Goal: Task Accomplishment & Management: Use online tool/utility

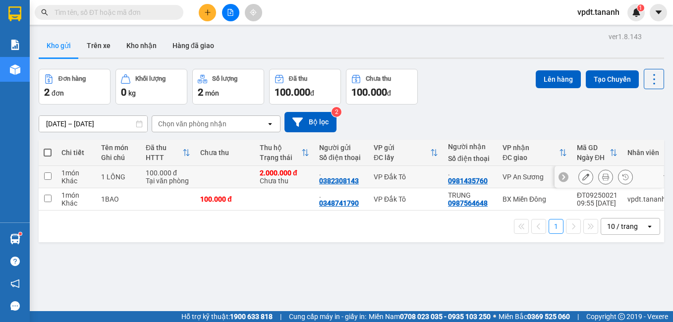
click at [46, 175] on input "checkbox" at bounding box center [47, 175] width 7 height 7
checkbox input "true"
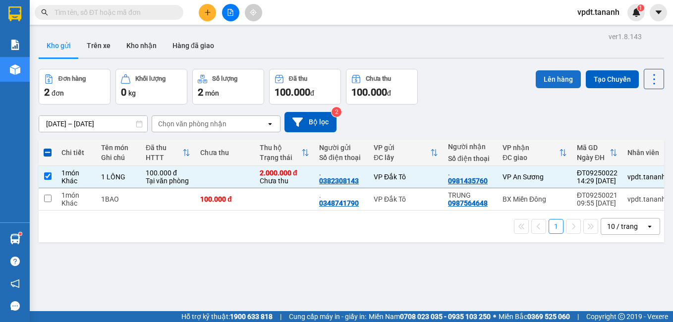
click at [553, 81] on button "Lên hàng" at bounding box center [557, 79] width 45 height 18
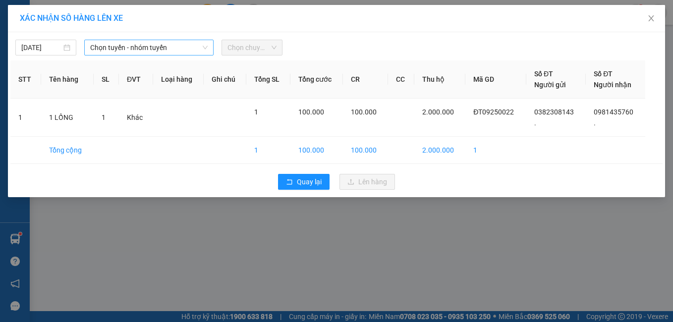
click at [171, 48] on span "Chọn tuyến - nhóm tuyến" at bounding box center [149, 47] width 118 height 15
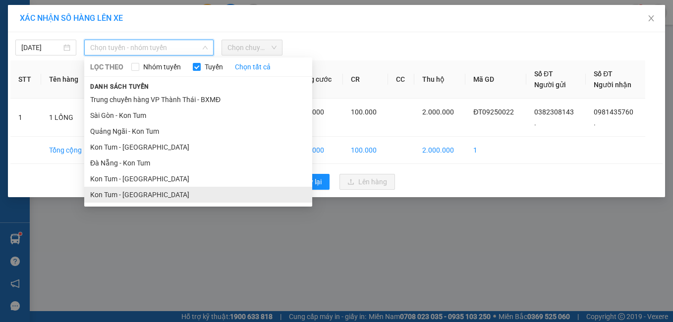
click at [158, 190] on li "Kon Tum - [GEOGRAPHIC_DATA]" at bounding box center [198, 195] width 228 height 16
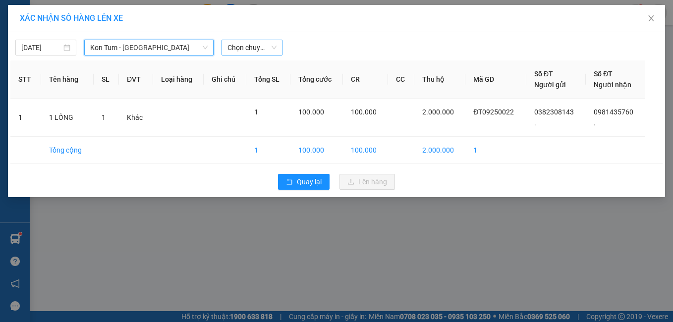
click at [258, 49] on span "Chọn chuyến" at bounding box center [251, 47] width 49 height 15
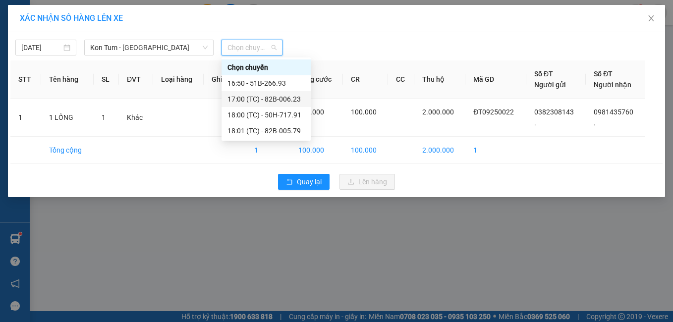
click at [278, 95] on div "17:00 (TC) - 82B-006.23" at bounding box center [265, 99] width 77 height 11
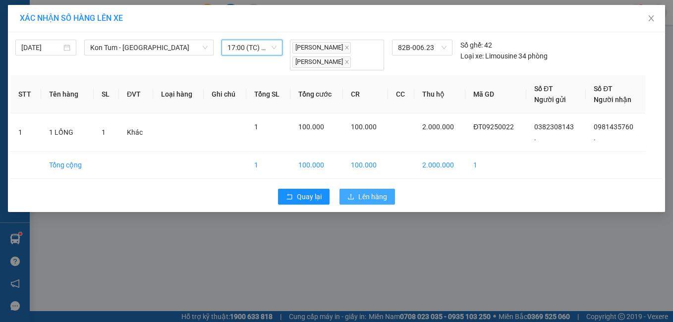
click at [371, 193] on span "Lên hàng" at bounding box center [372, 196] width 29 height 11
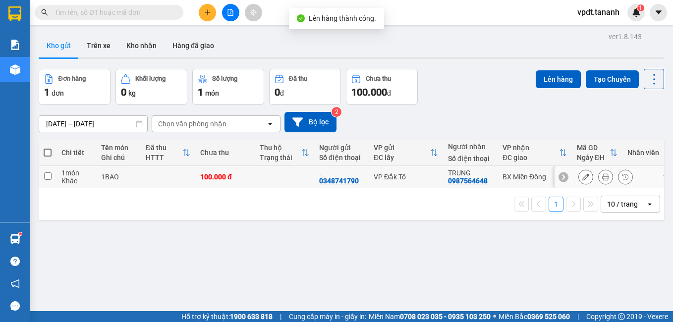
click at [48, 175] on input "checkbox" at bounding box center [47, 175] width 7 height 7
checkbox input "true"
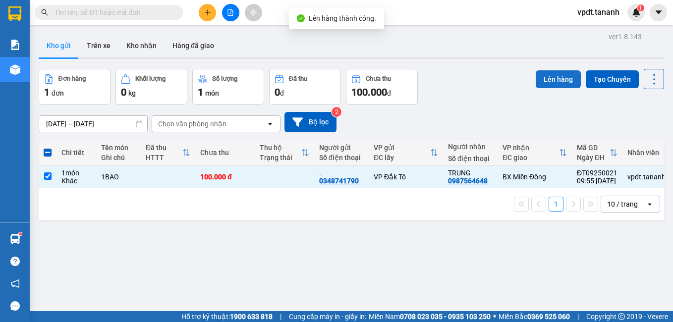
click at [542, 75] on button "Lên hàng" at bounding box center [557, 79] width 45 height 18
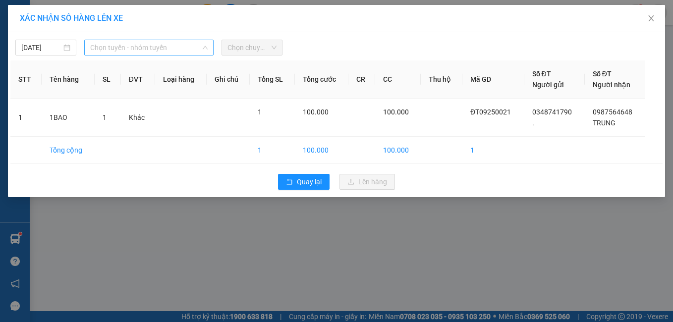
click at [177, 47] on span "Chọn tuyến - nhóm tuyến" at bounding box center [149, 47] width 118 height 15
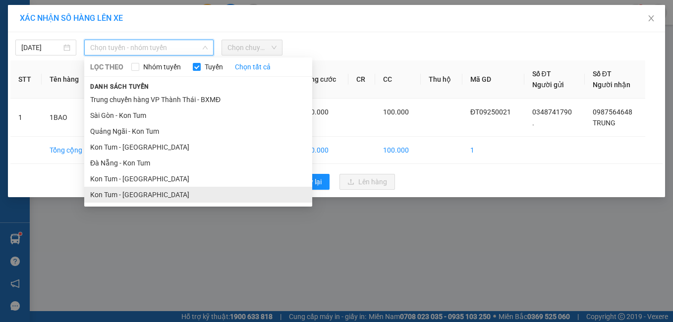
click at [173, 198] on li "Kon Tum - [GEOGRAPHIC_DATA]" at bounding box center [198, 195] width 228 height 16
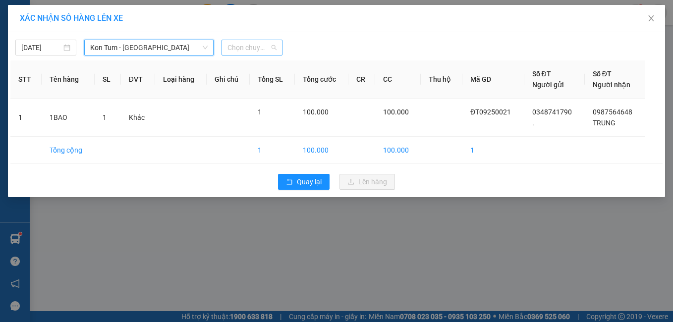
click at [246, 50] on span "Chọn chuyến" at bounding box center [251, 47] width 49 height 15
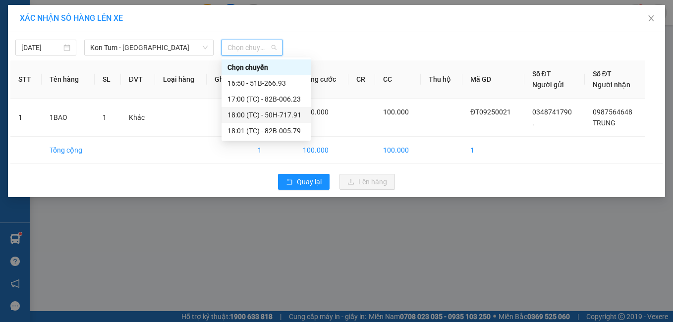
click at [276, 114] on div "18:00 (TC) - 50H-717.91" at bounding box center [265, 114] width 77 height 11
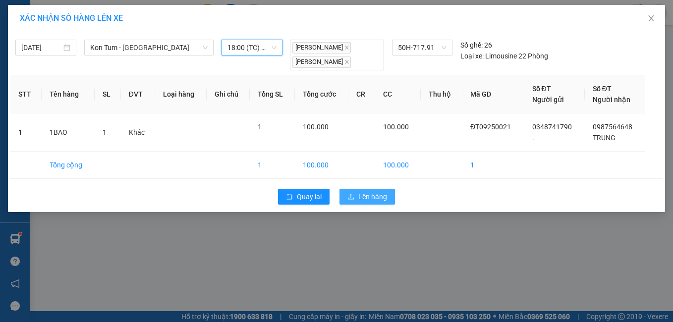
click at [372, 197] on span "Lên hàng" at bounding box center [372, 196] width 29 height 11
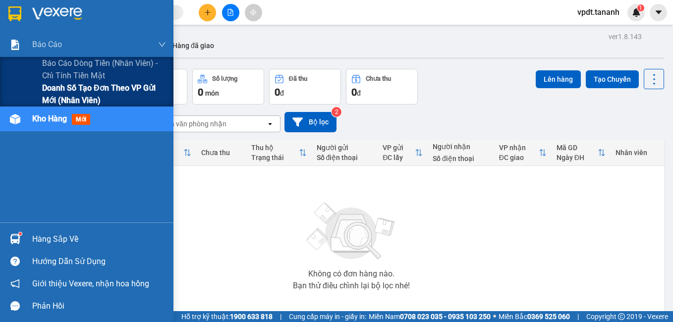
click at [84, 90] on span "Doanh số tạo đơn theo VP gửi mới (nhân viên)" at bounding box center [104, 94] width 124 height 25
